Goal: Check status

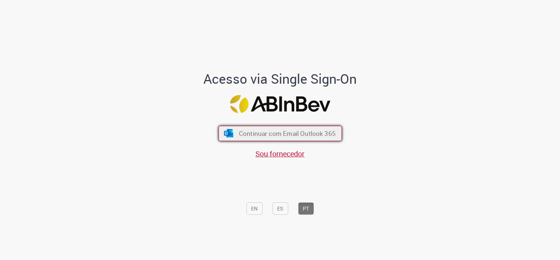
click at [255, 135] on span "Continuar com Email Outlook 365" at bounding box center [287, 133] width 97 height 8
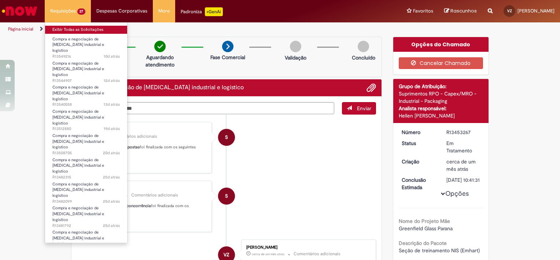
click at [65, 28] on link "Exibir Todas as Solicitações" at bounding box center [86, 30] width 82 height 8
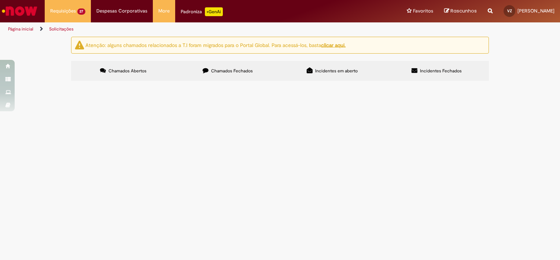
click at [521, 83] on div "Atenção: alguns chamados relacionados a T.I foram migrados para o Portal Global…" at bounding box center [280, 60] width 560 height 46
click at [0, 0] on span "Compra e negociação de [MEDICAL_DATA] industrial e logístico" at bounding box center [0, 0] width 0 height 0
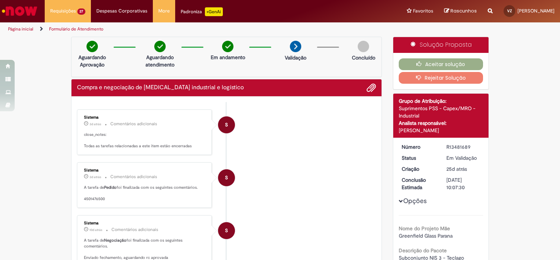
scroll to position [37, 0]
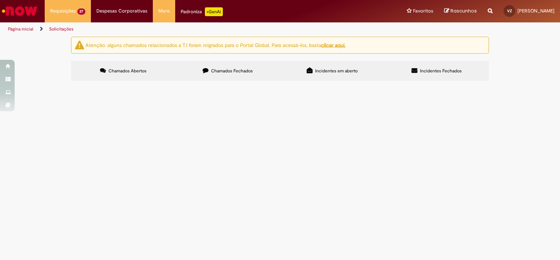
scroll to position [166, 0]
click at [0, 0] on span "Compra e negociação de [MEDICAL_DATA] industrial e logístico" at bounding box center [0, 0] width 0 height 0
click at [0, 0] on span "R13481243" at bounding box center [0, 0] width 0 height 0
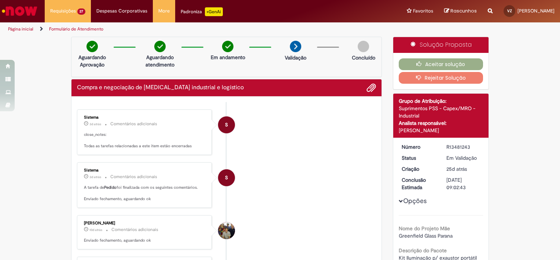
click at [416, 79] on icon "button" at bounding box center [420, 77] width 9 height 5
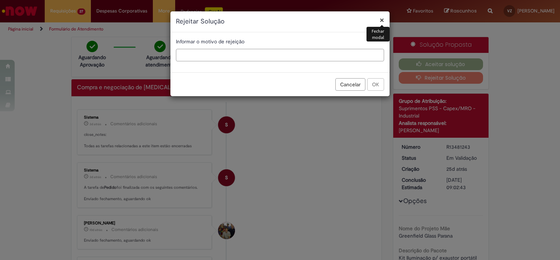
click at [247, 58] on input "text" at bounding box center [280, 55] width 208 height 12
drag, startPoint x: 211, startPoint y: 54, endPoint x: 282, endPoint y: 58, distance: 71.6
click at [244, 53] on input "**********" at bounding box center [280, 55] width 208 height 12
type input "**********"
click at [377, 83] on button "OK" at bounding box center [375, 84] width 17 height 12
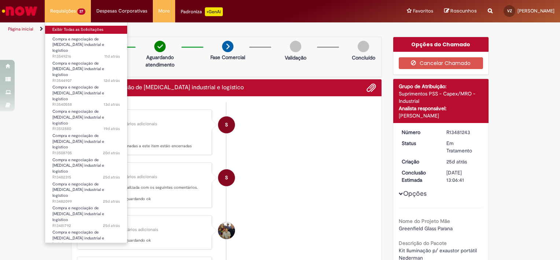
click at [54, 30] on link "Exibir Todas as Solicitações" at bounding box center [86, 30] width 82 height 8
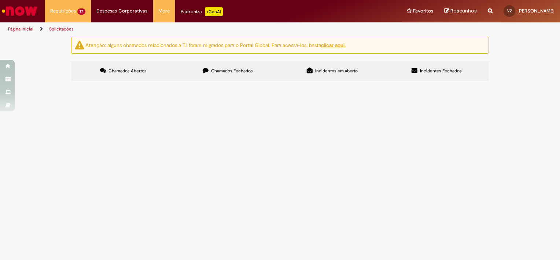
click at [0, 0] on span "Compra e negociação de [MEDICAL_DATA] industrial e logístico" at bounding box center [0, 0] width 0 height 0
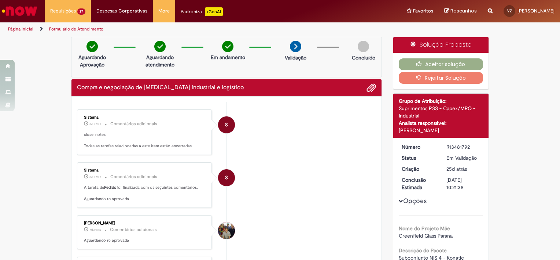
click at [337, 163] on li "S Sistema 3d atrás 3 dias atrás Comentários adicionais A tarefa de [PERSON_NAME…" at bounding box center [226, 184] width 299 height 45
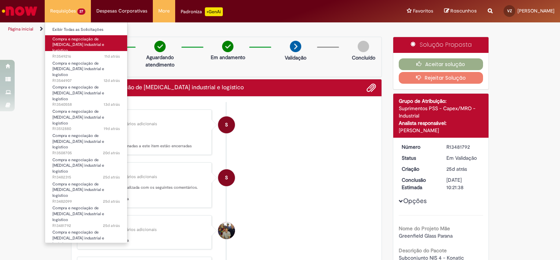
click at [75, 43] on span "Compra e negociação de [MEDICAL_DATA] industrial e logístico" at bounding box center [78, 44] width 52 height 17
